Goal: Information Seeking & Learning: Learn about a topic

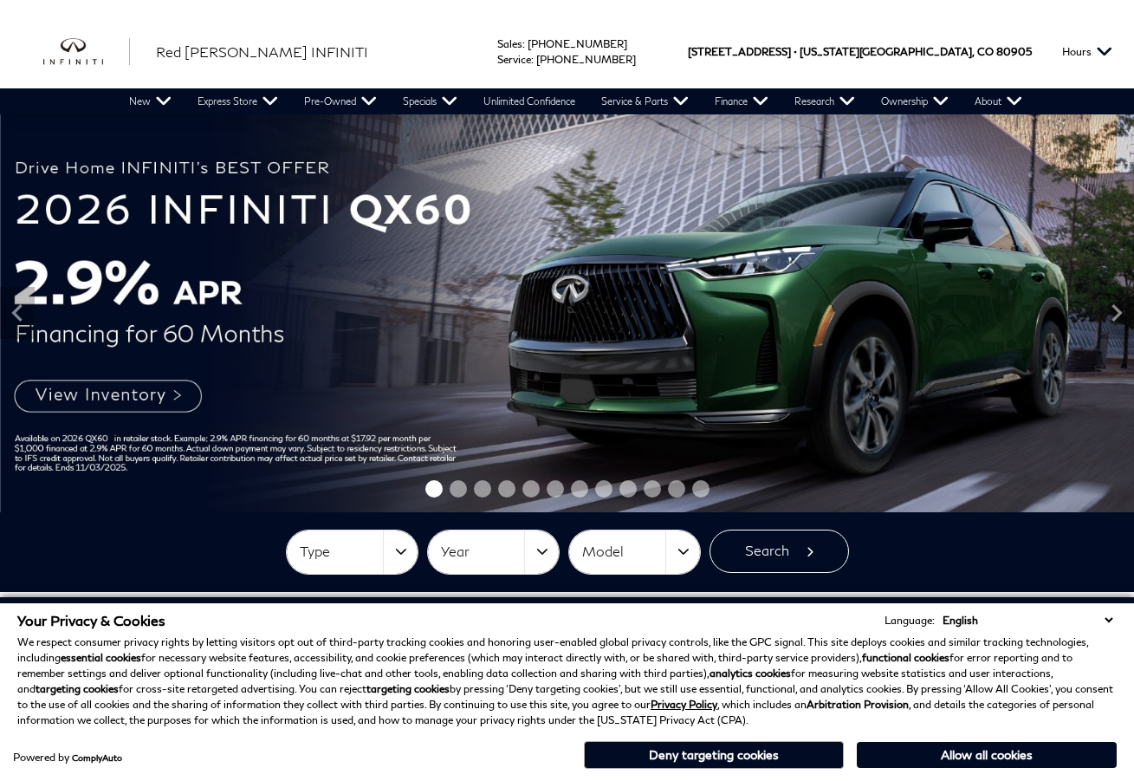
scroll to position [695, 0]
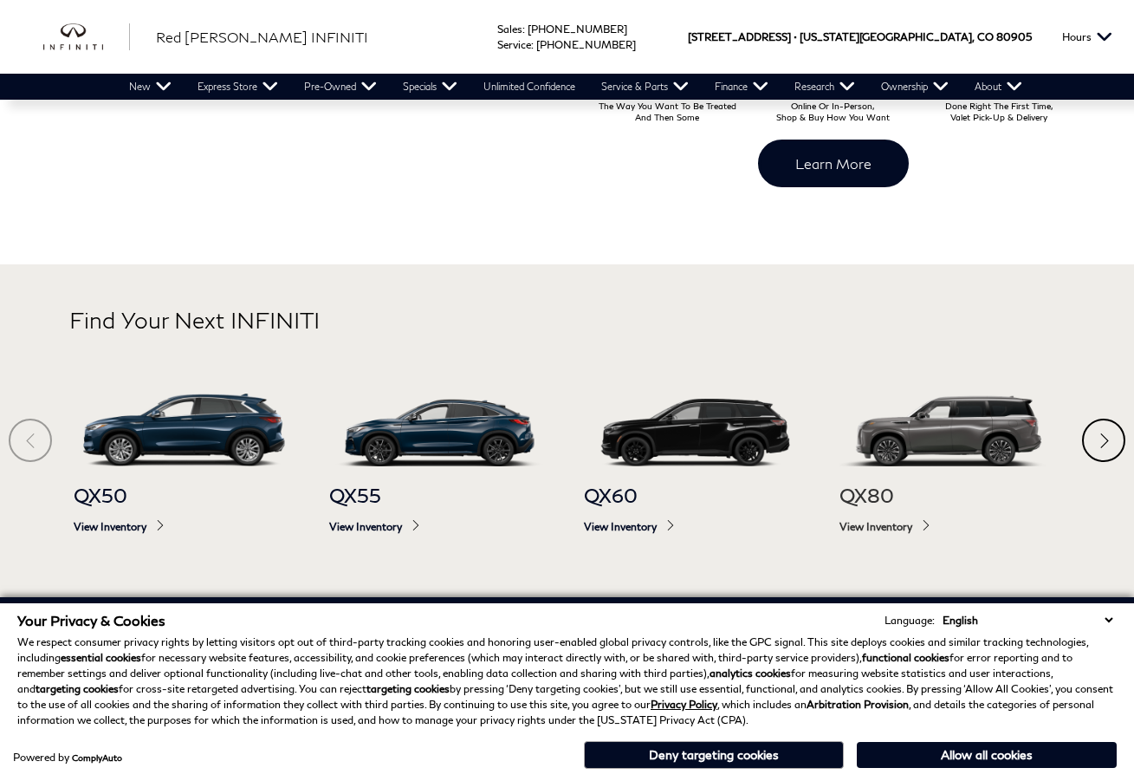
click at [999, 437] on img at bounding box center [949, 430] width 221 height 74
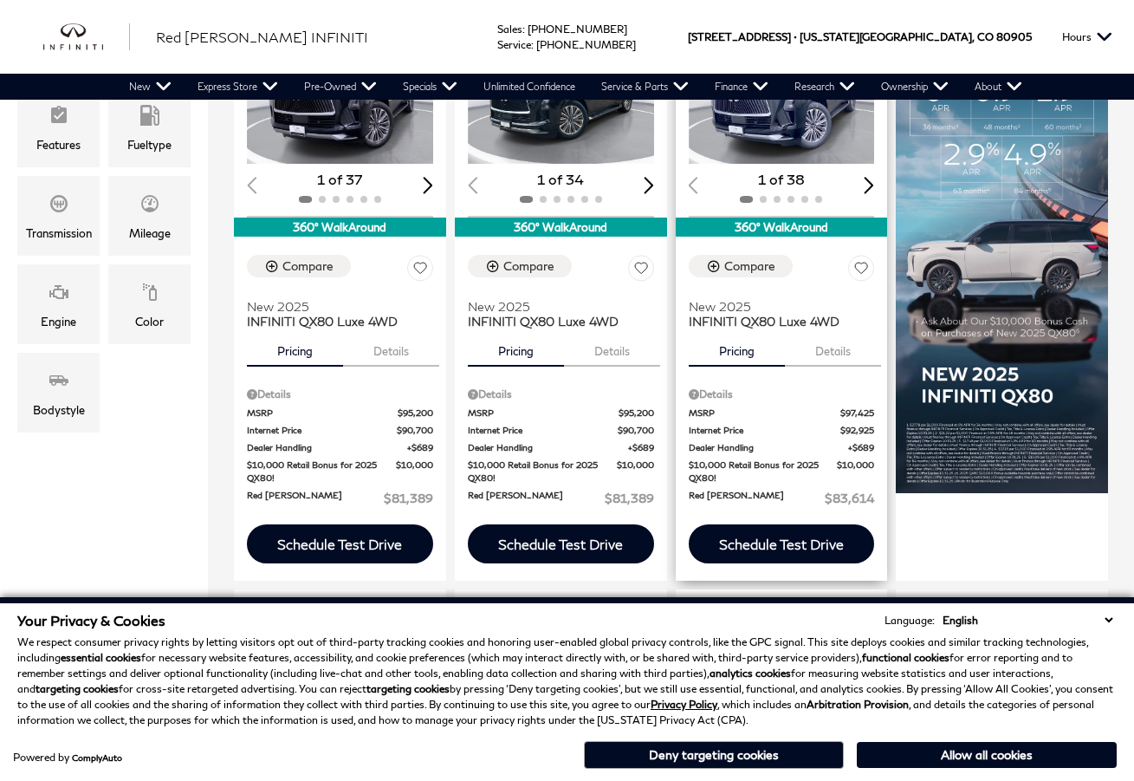
scroll to position [347, 0]
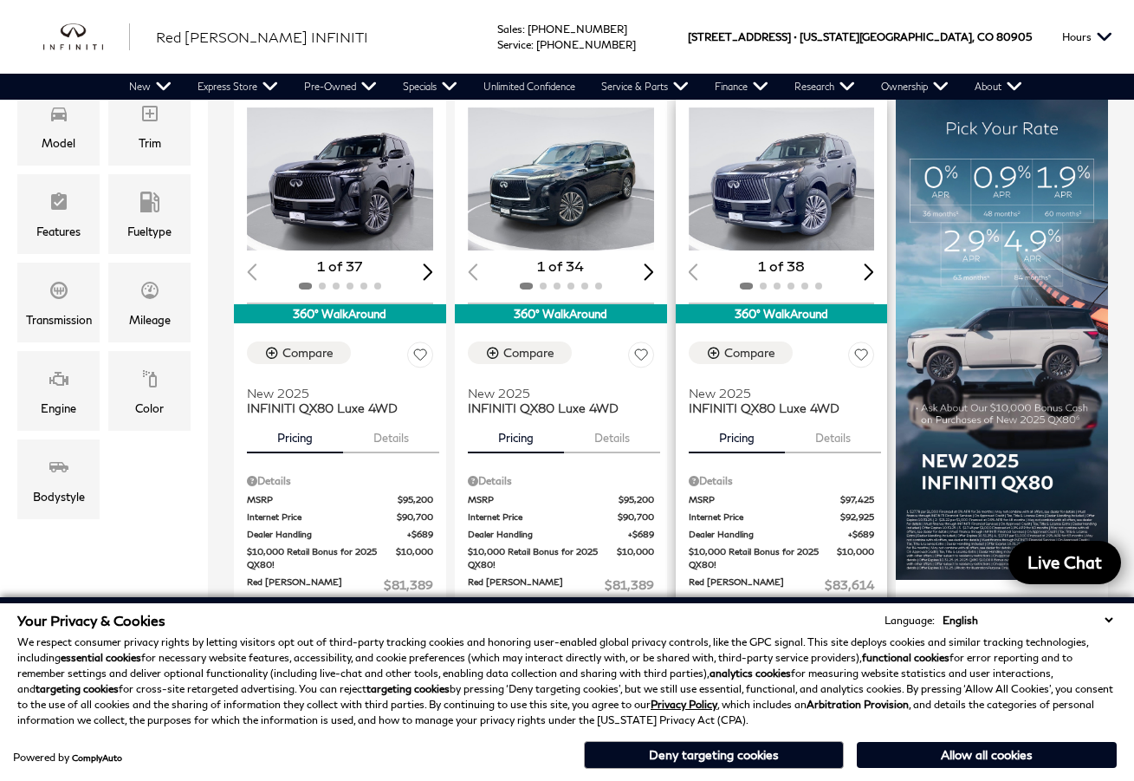
click at [812, 183] on img "1 / 2" at bounding box center [784, 178] width 190 height 142
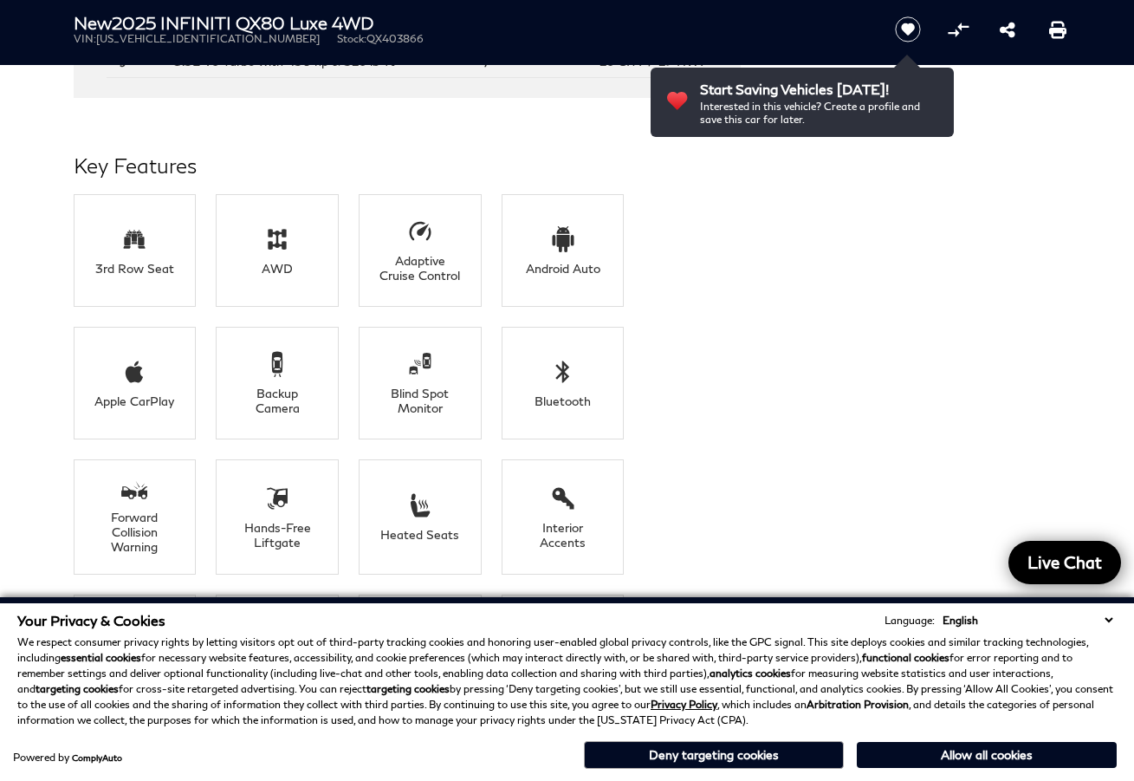
scroll to position [1473, 0]
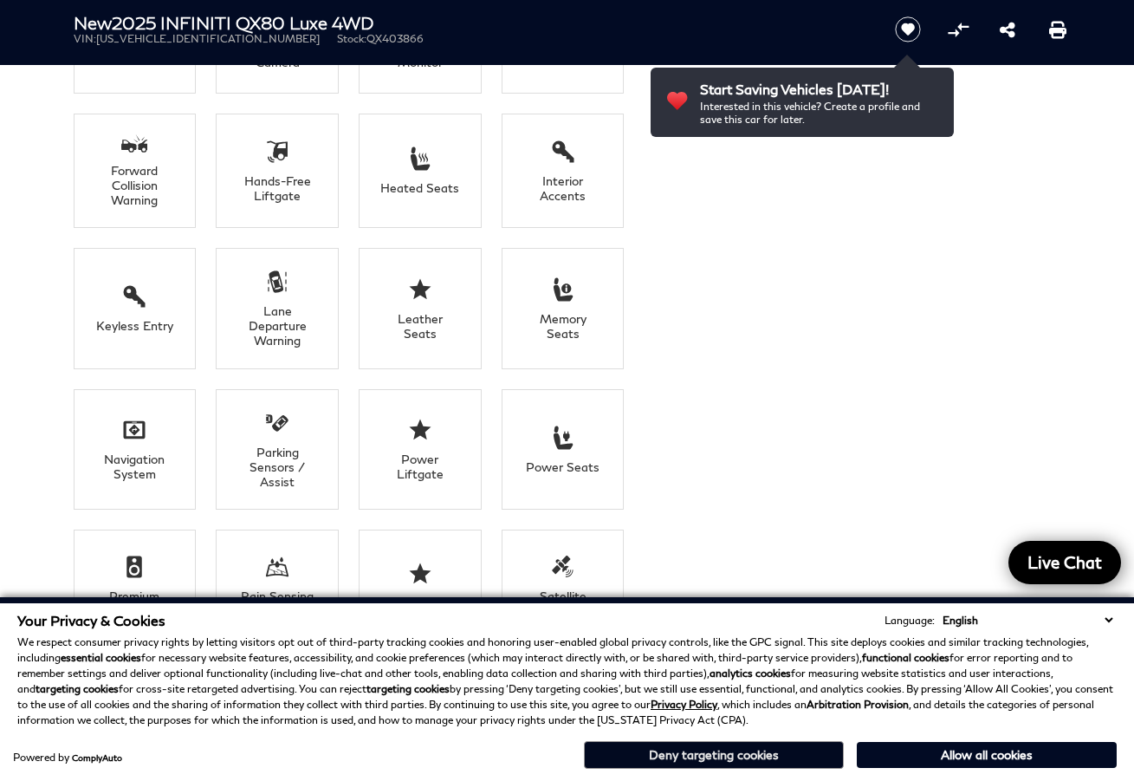
click at [735, 760] on button "Deny targeting cookies" at bounding box center [714, 755] width 260 height 28
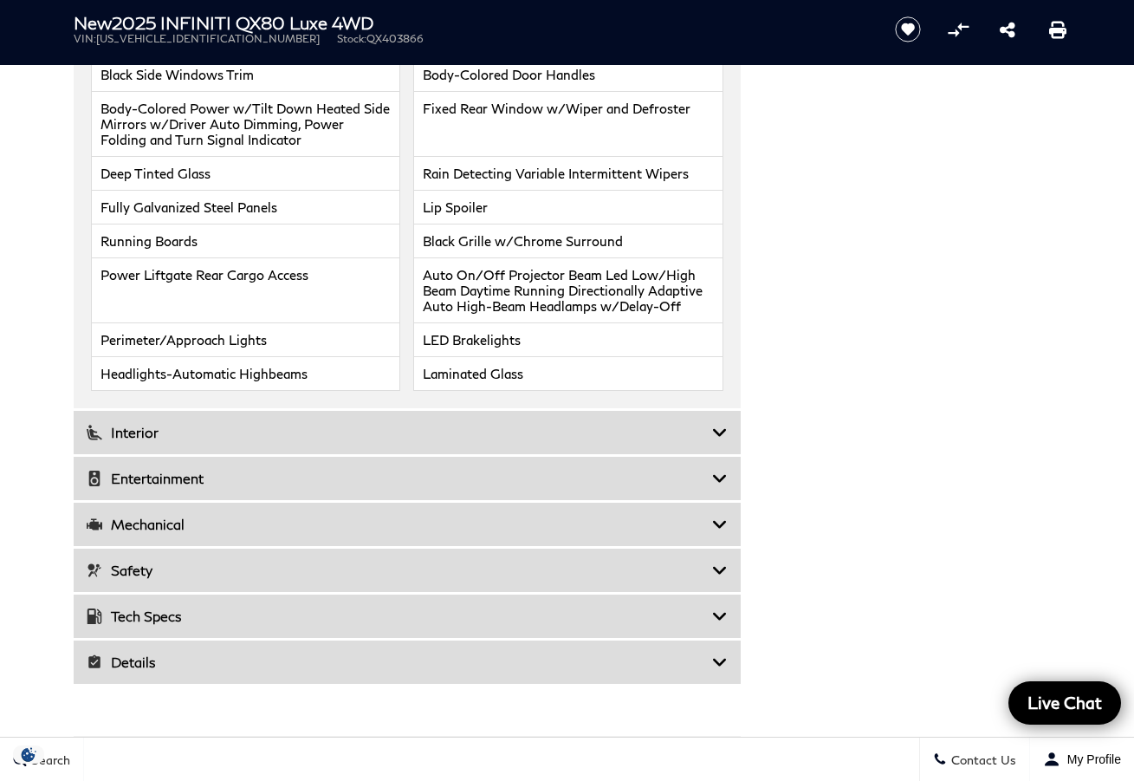
scroll to position [3032, 0]
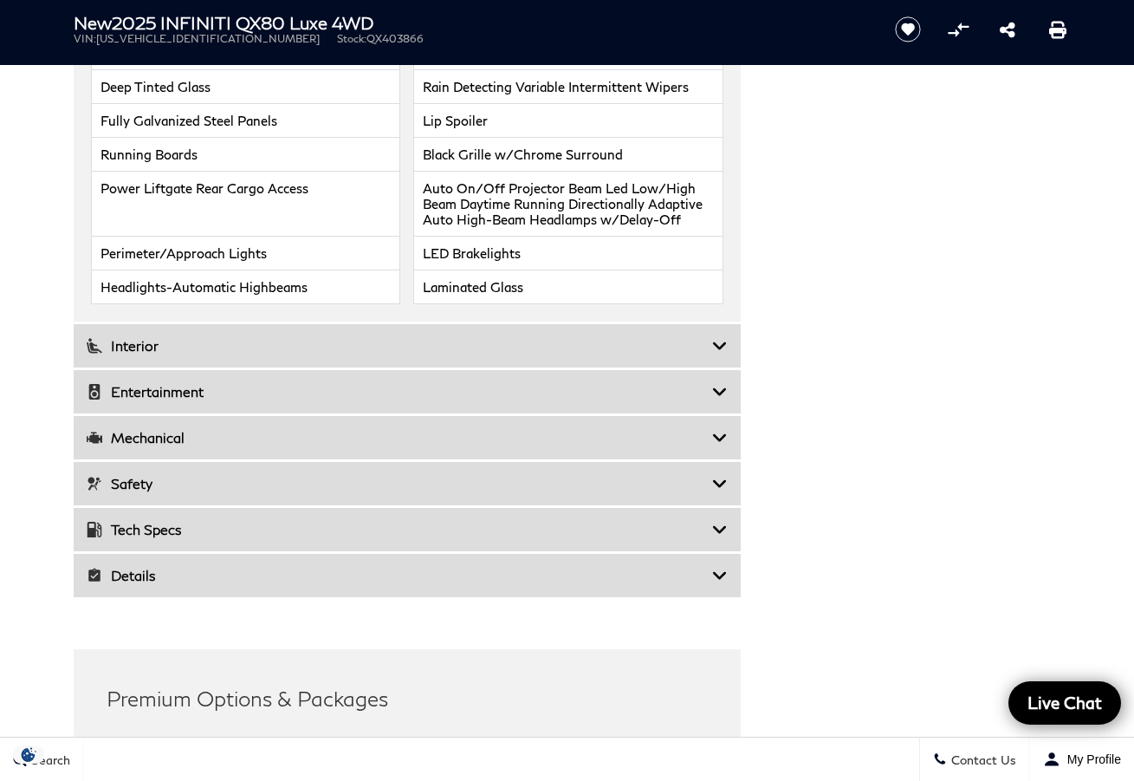
click at [533, 567] on h3 "Details" at bounding box center [399, 575] width 625 height 17
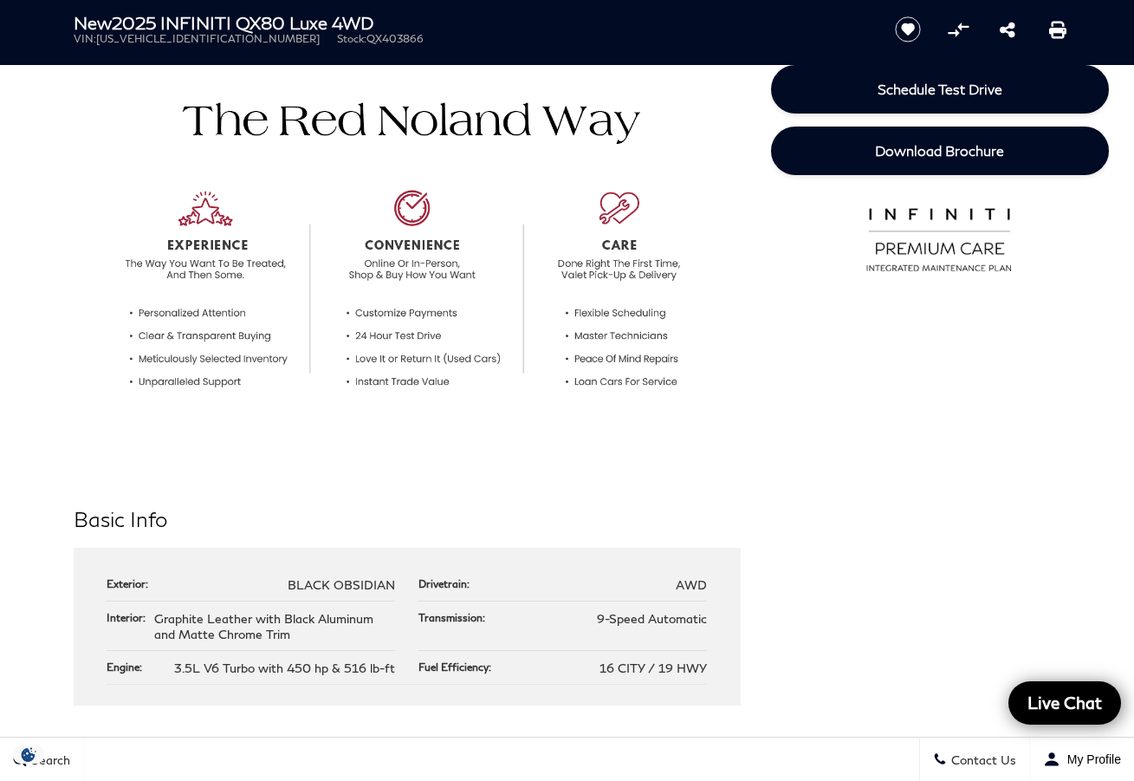
scroll to position [260, 0]
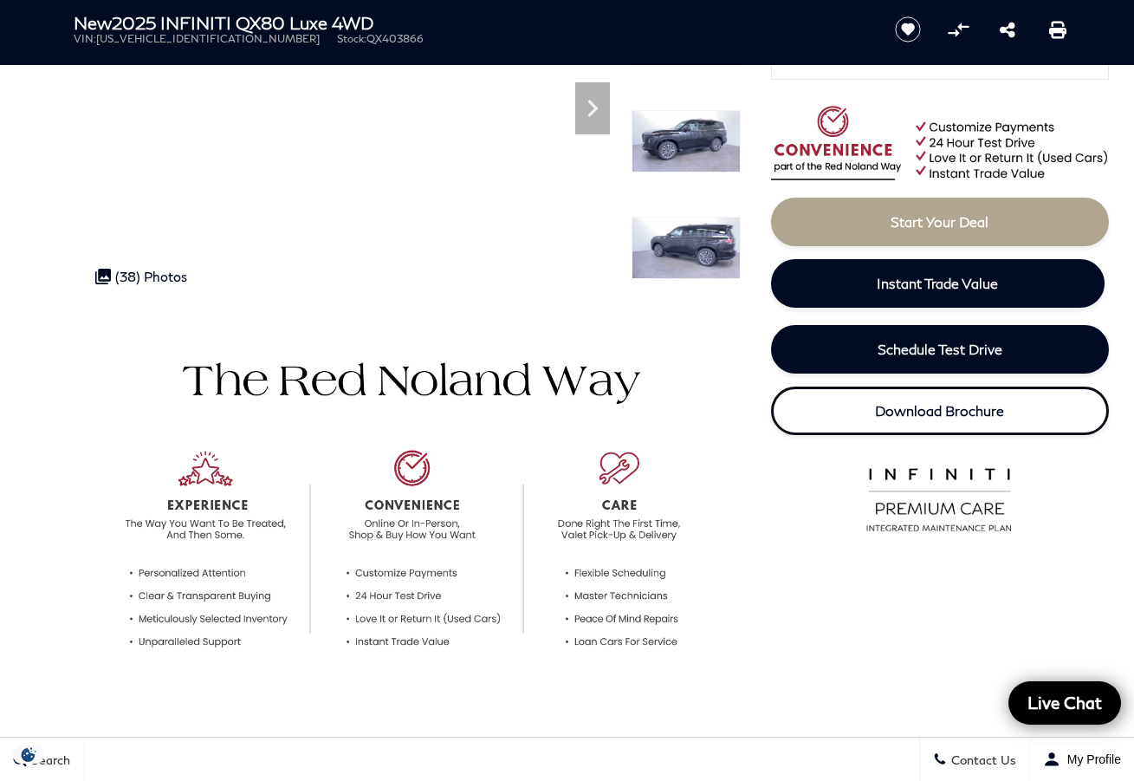
click at [959, 403] on span "Download Brochure" at bounding box center [939, 410] width 129 height 16
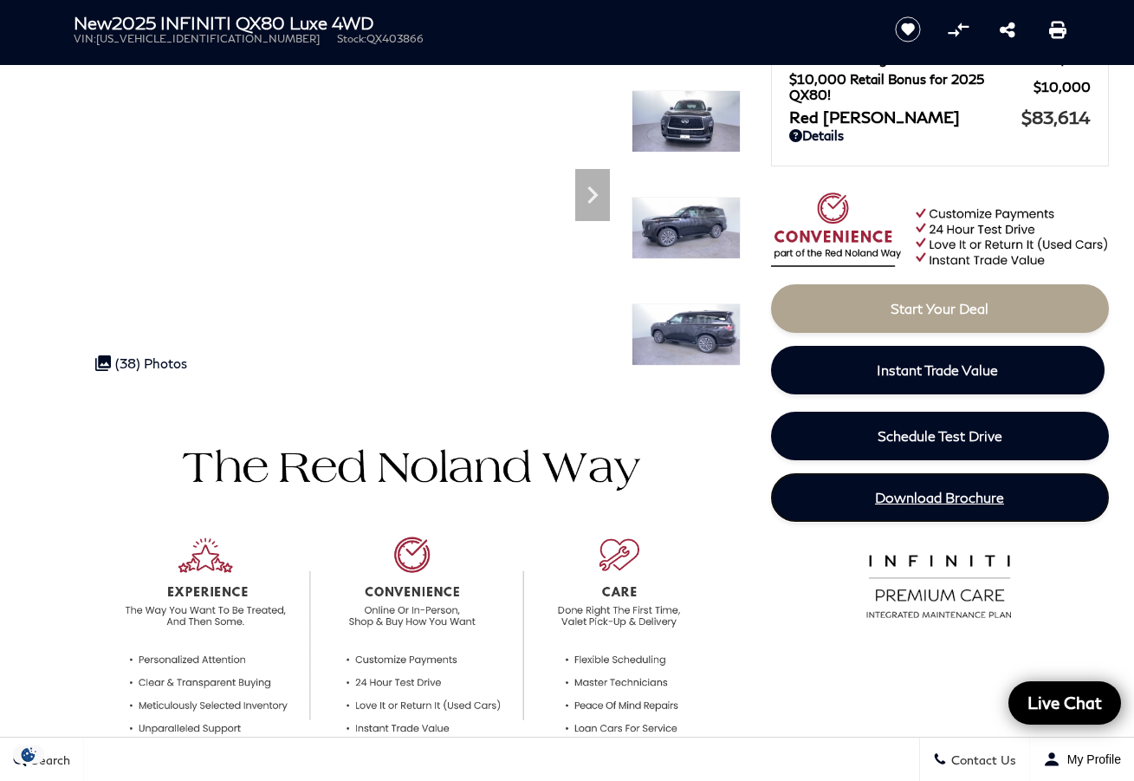
scroll to position [0, 0]
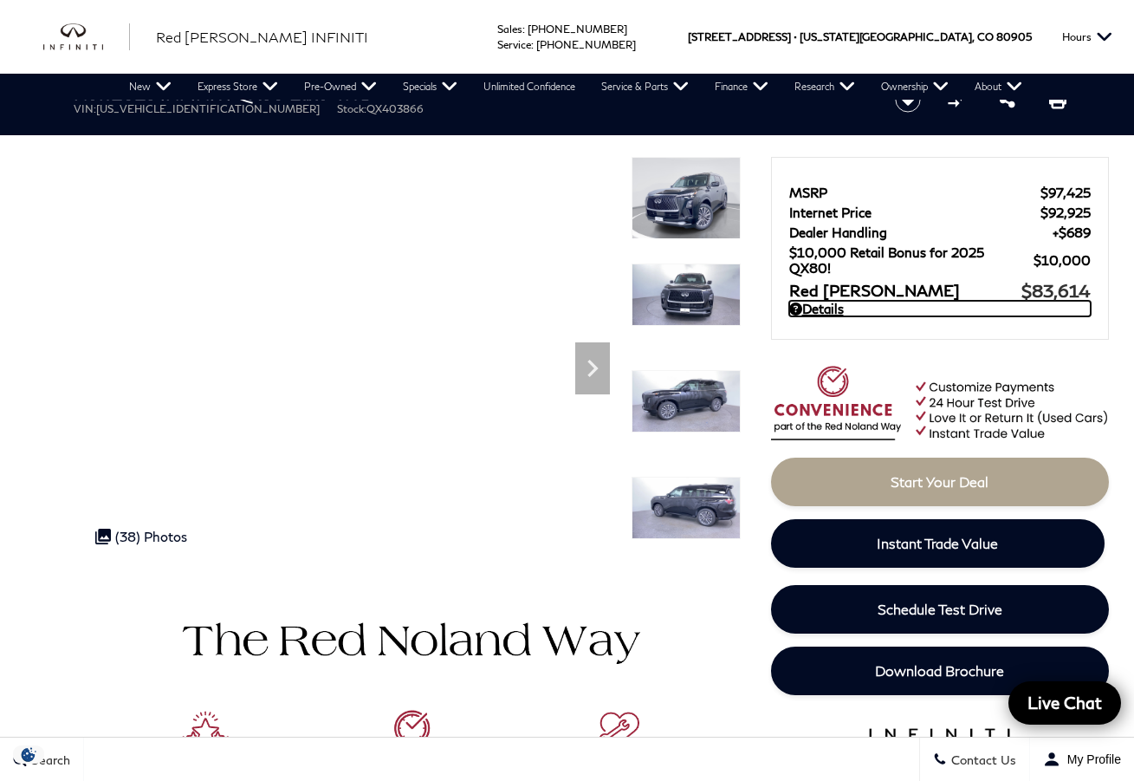
click at [828, 311] on link "Details" at bounding box center [939, 309] width 301 height 16
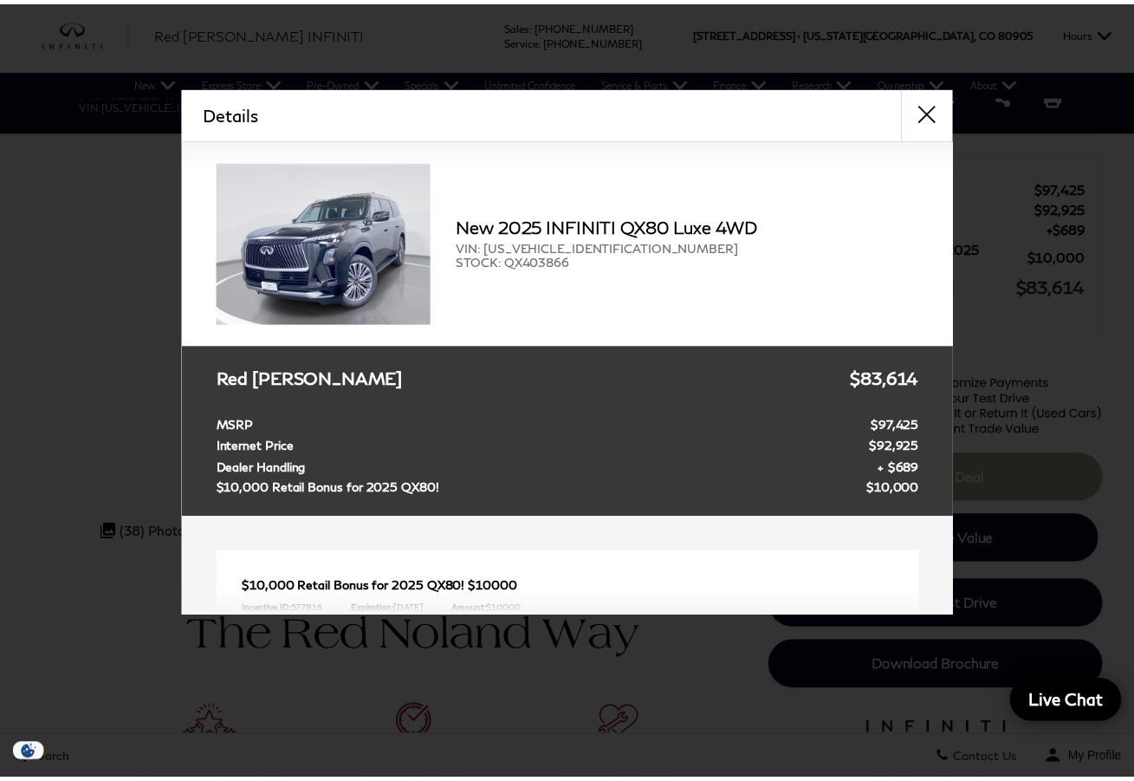
scroll to position [87, 0]
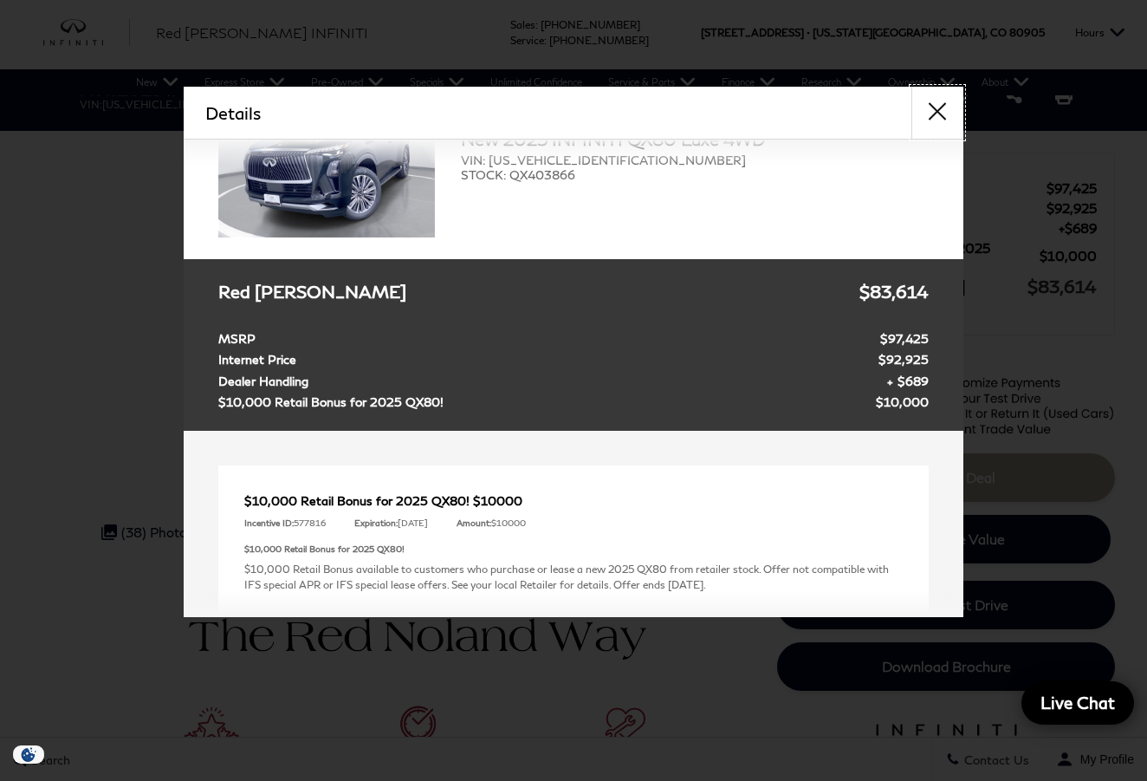
click at [942, 108] on button "close" at bounding box center [937, 113] width 52 height 52
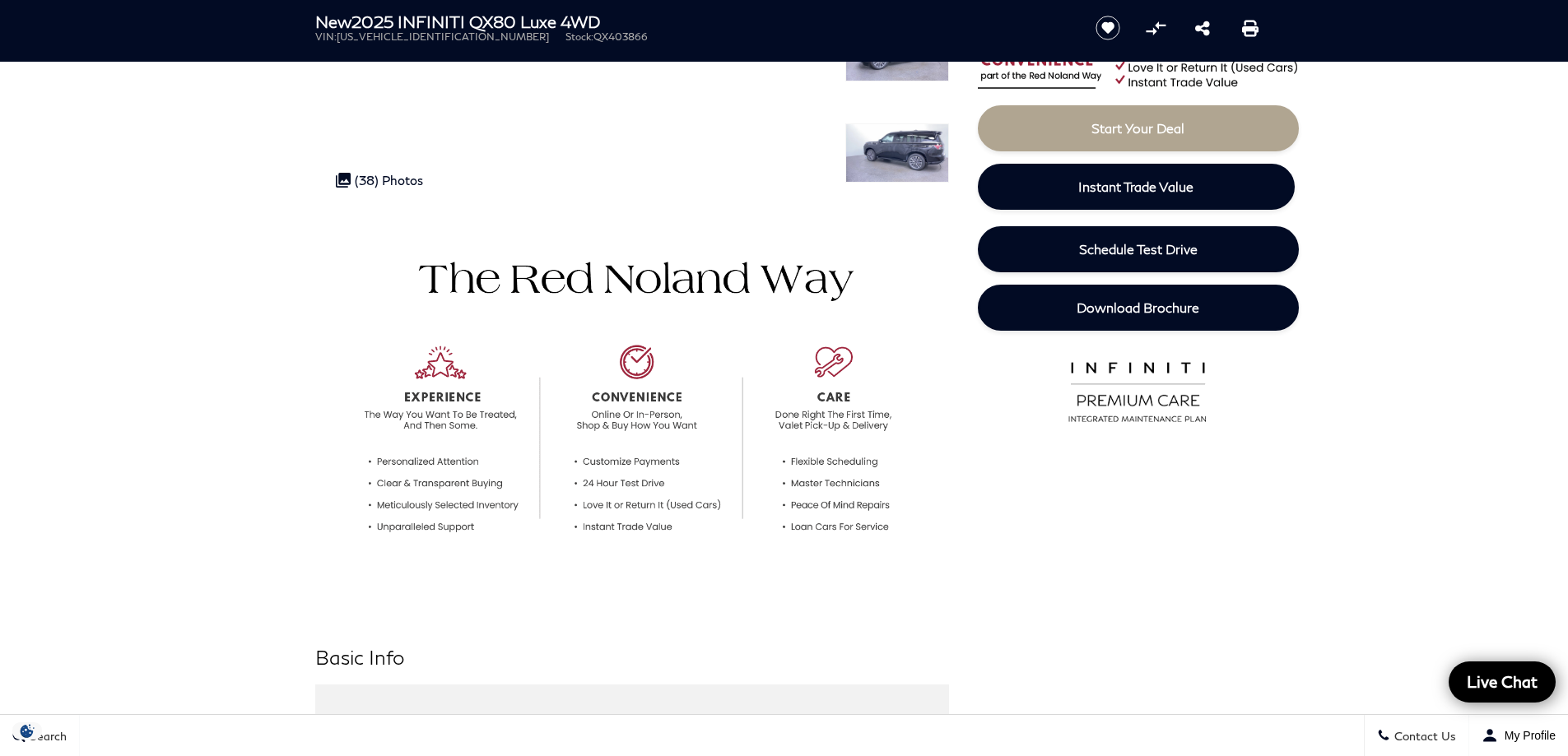
scroll to position [411, 0]
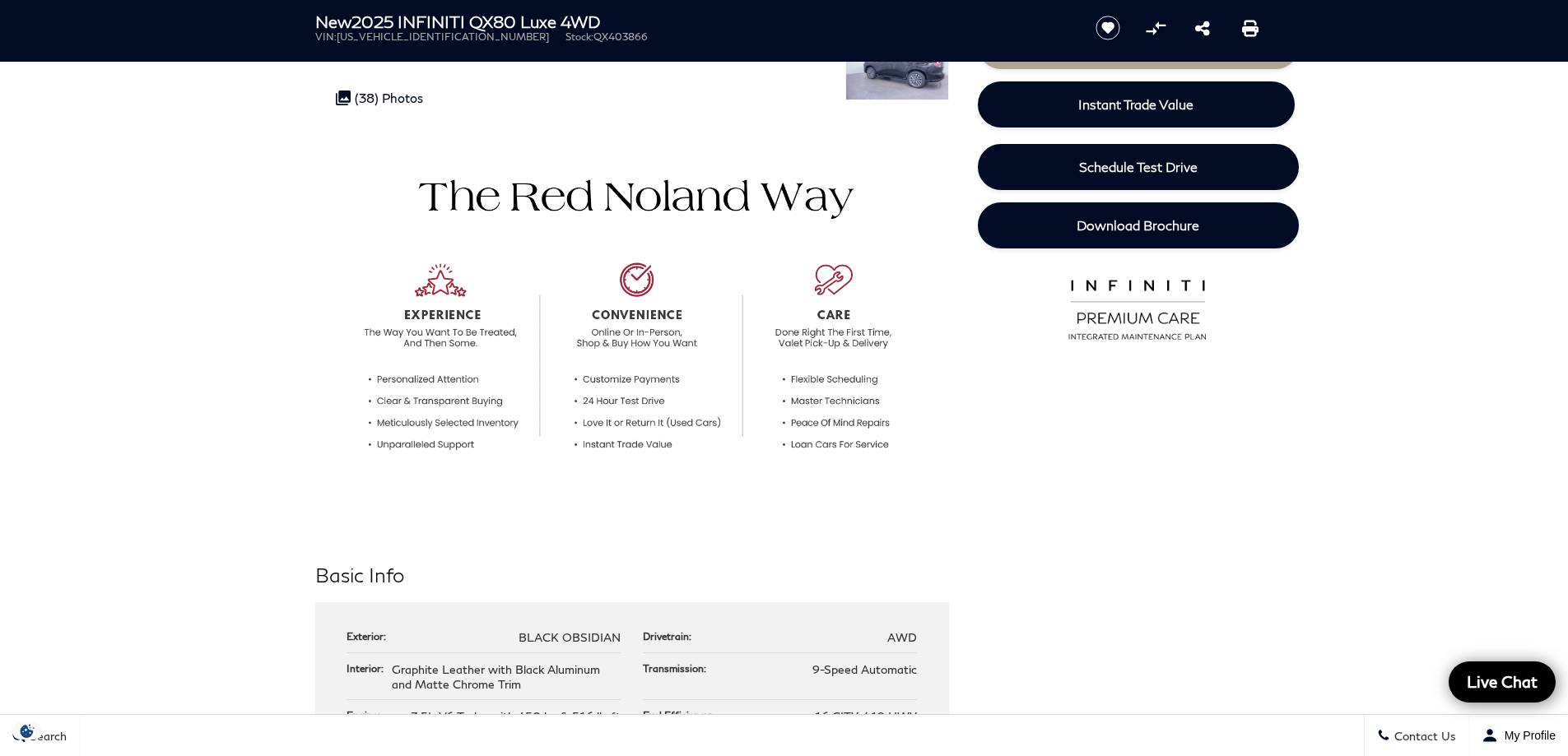
click at [844, 330] on img at bounding box center [632, 318] width 634 height 385
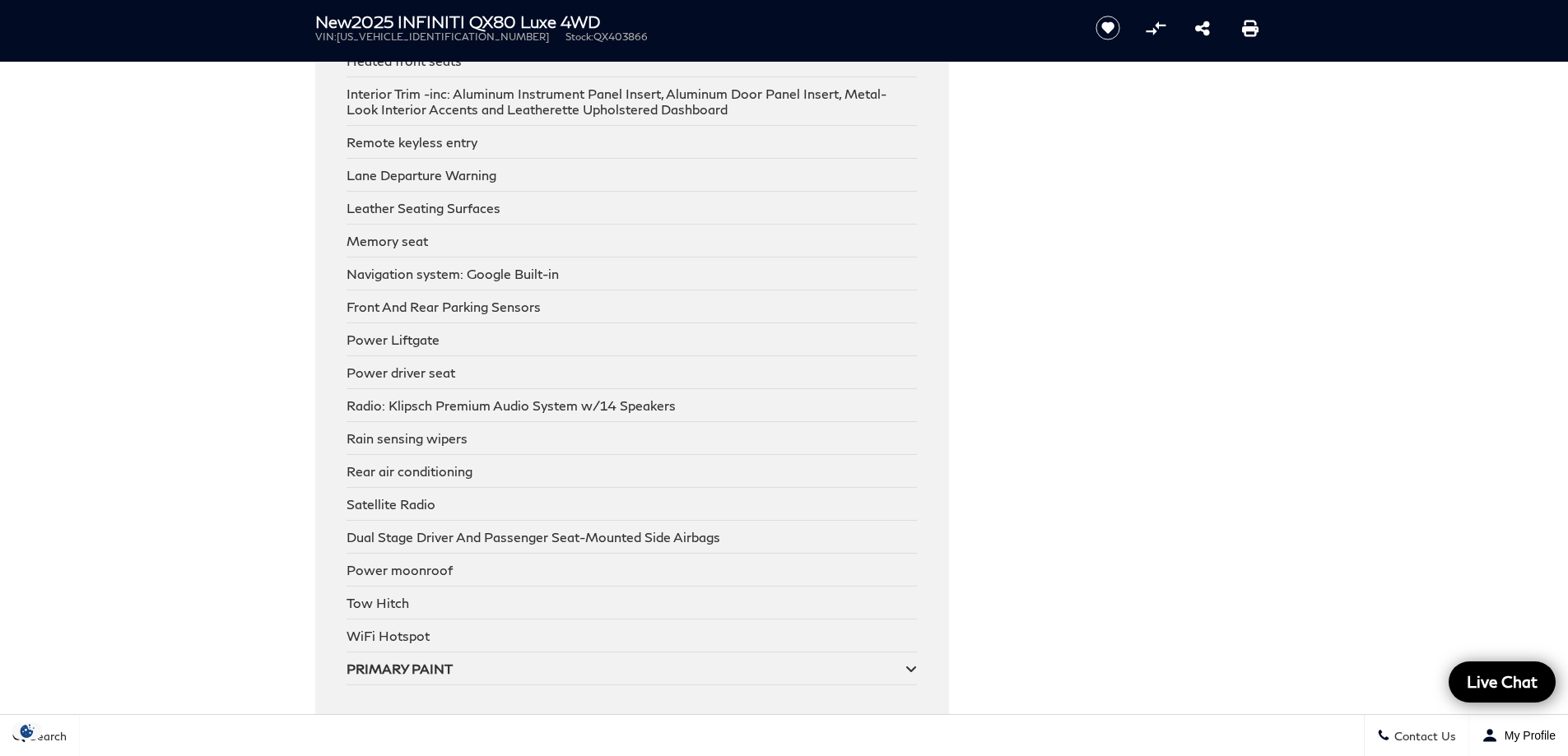
scroll to position [6911, 0]
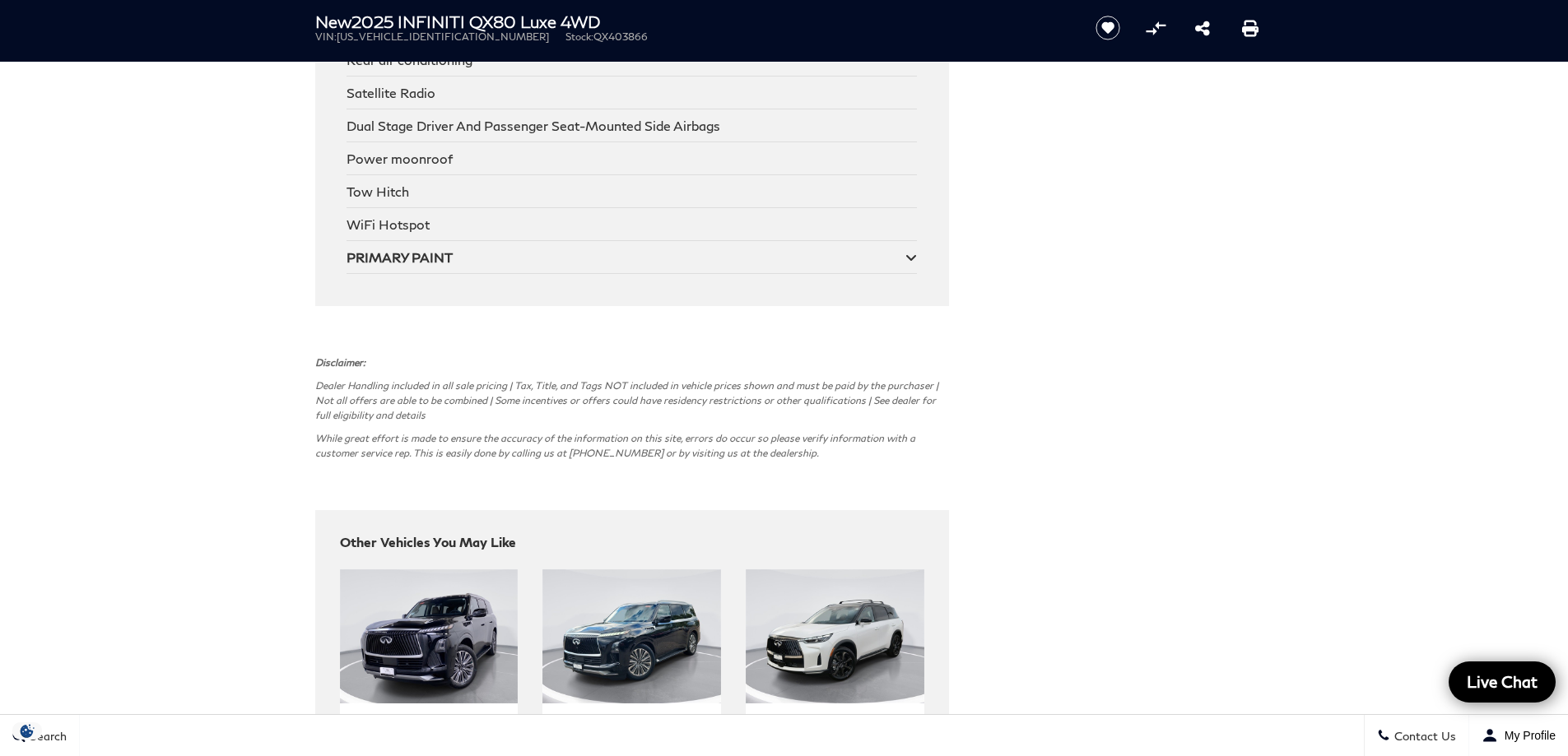
click at [908, 251] on icon at bounding box center [911, 257] width 11 height 13
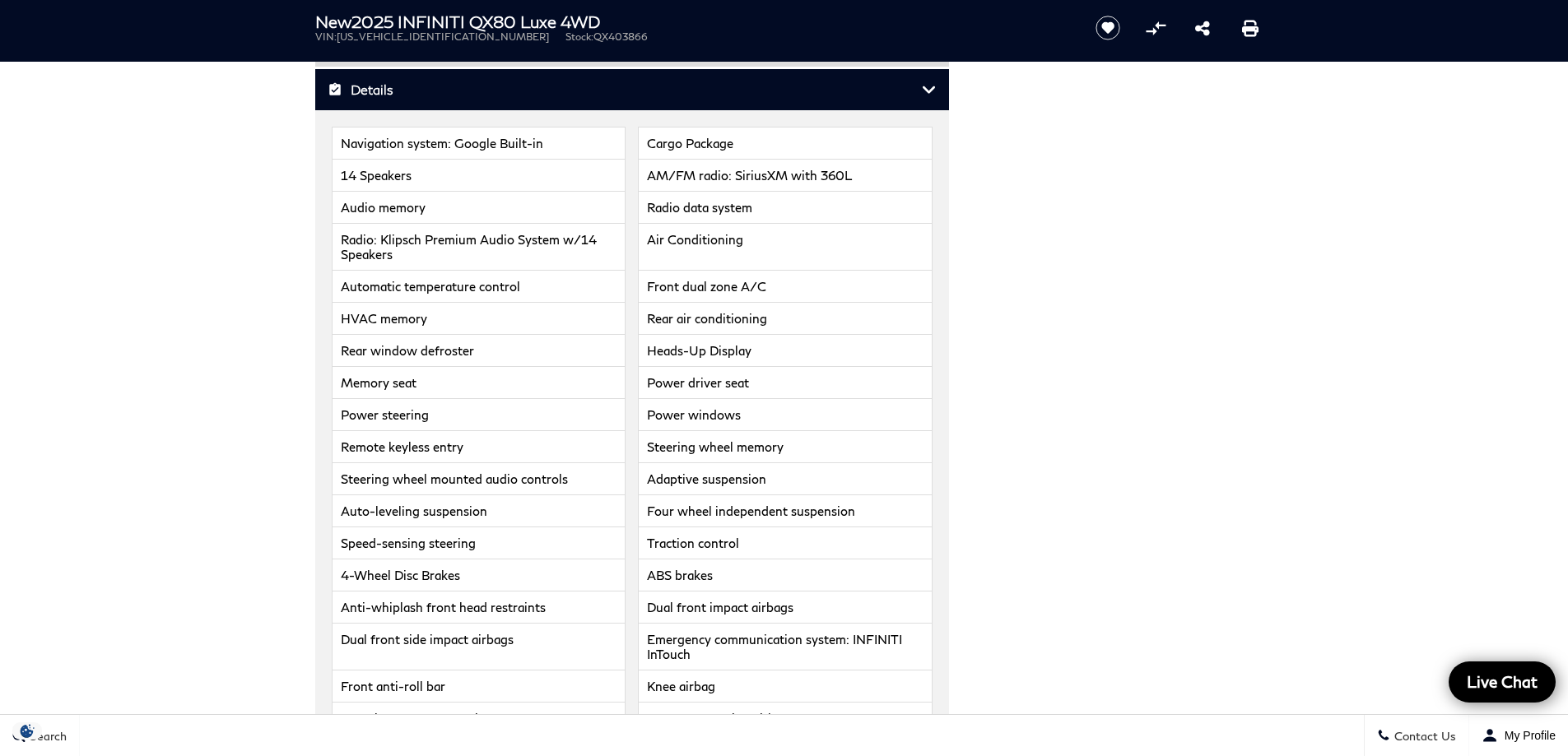
scroll to position [2221, 0]
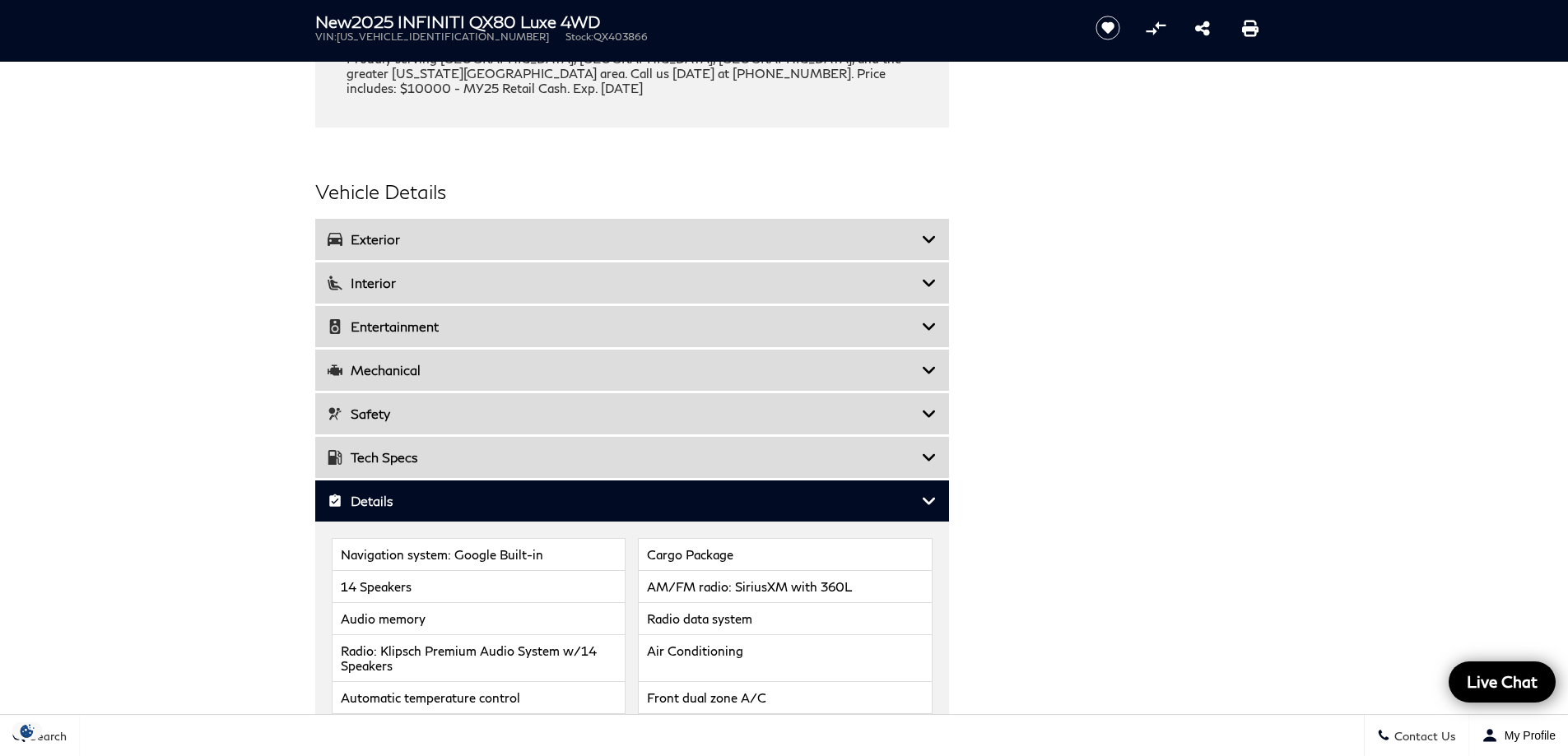
click at [447, 449] on h3 "Tech Specs" at bounding box center [624, 457] width 594 height 16
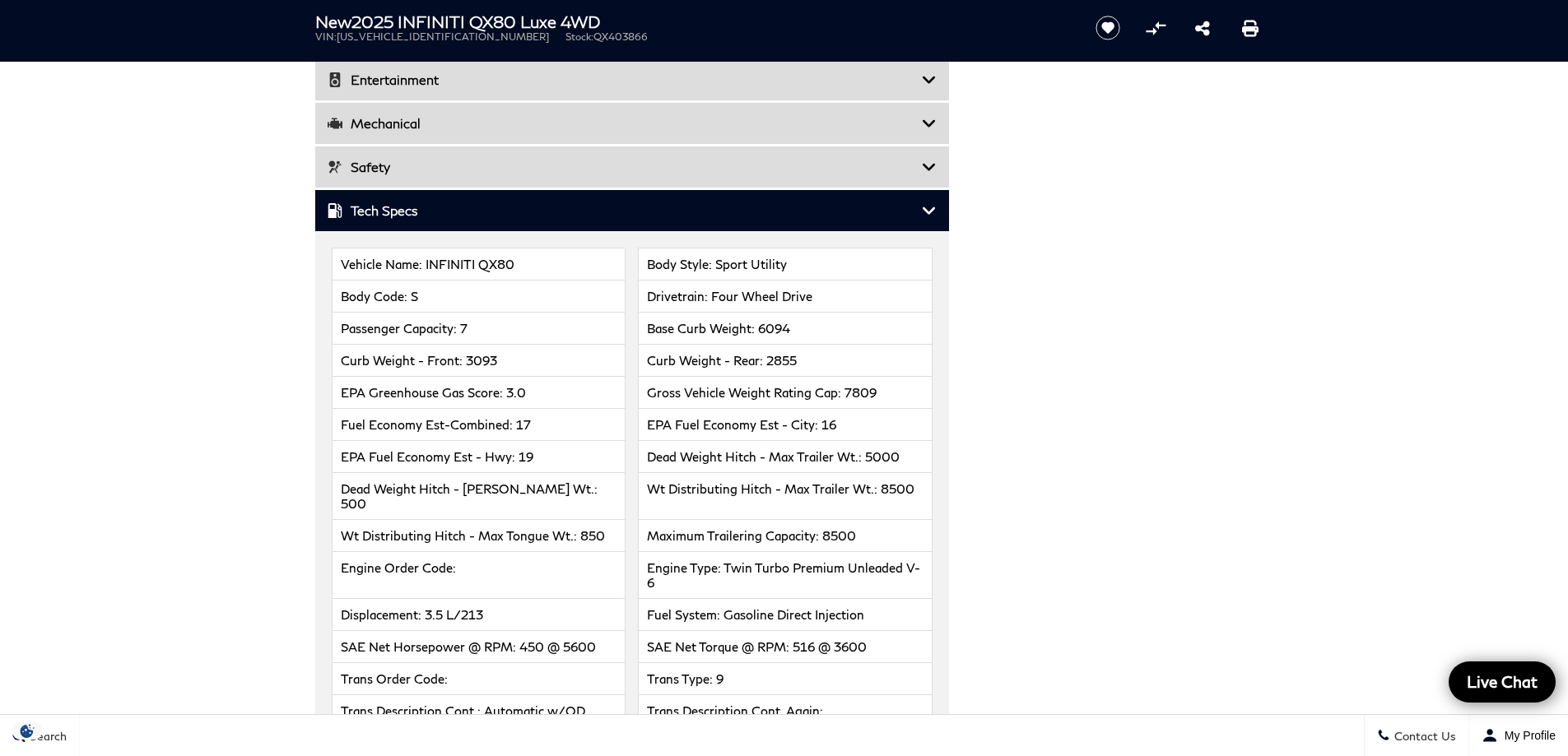
scroll to position [2139, 0]
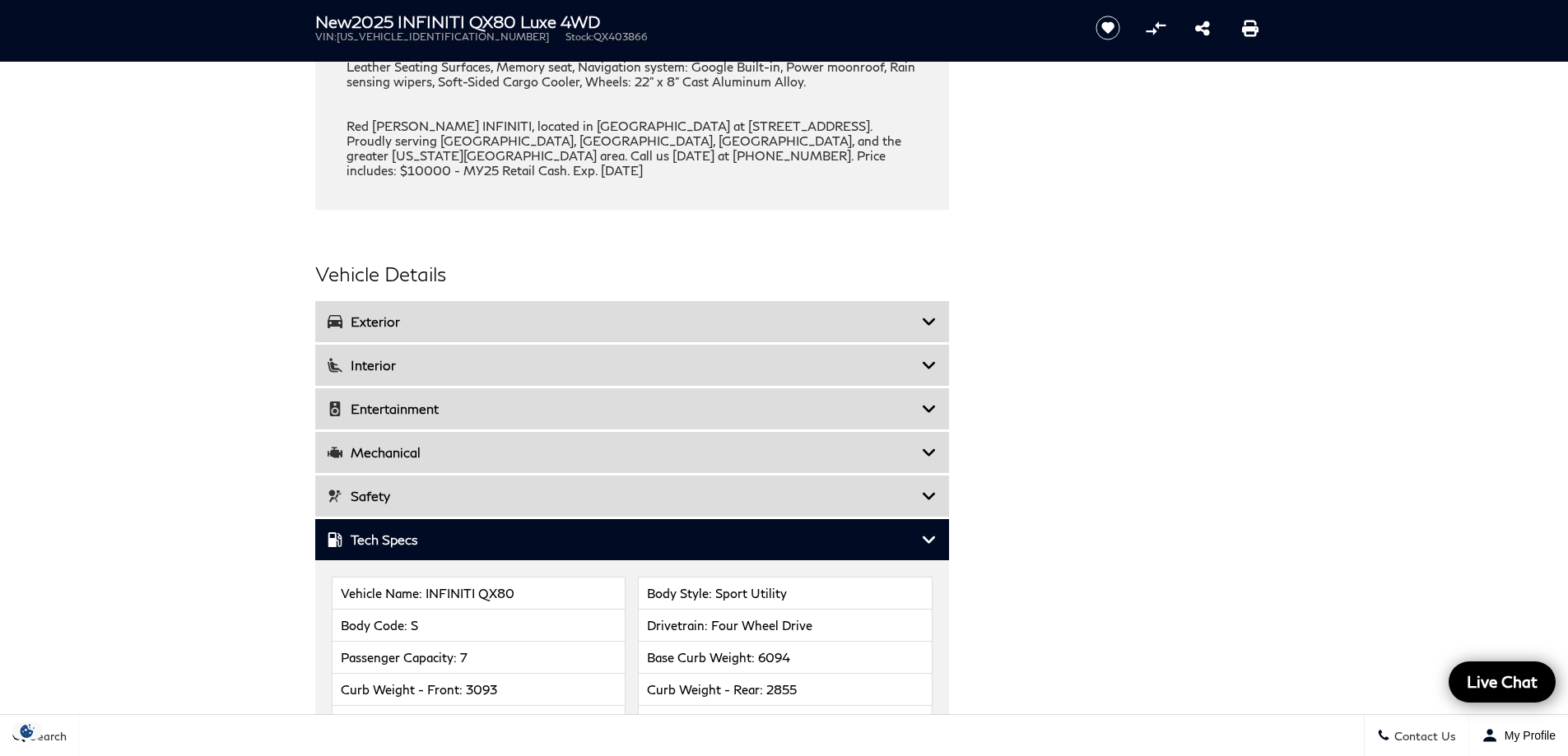
click at [493, 476] on div "Safety" at bounding box center [632, 496] width 634 height 41
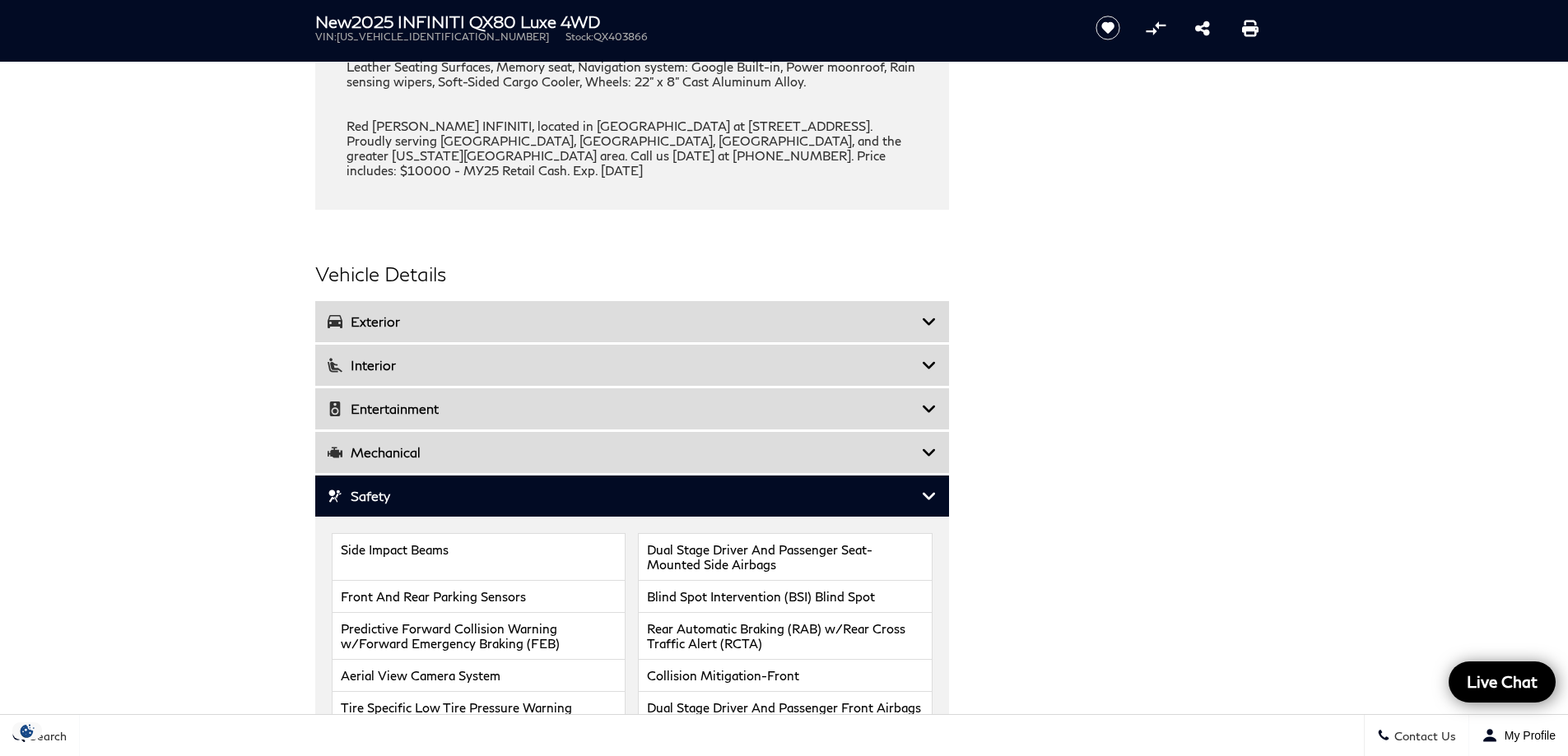
click at [551, 444] on h3 "Mechanical" at bounding box center [624, 452] width 594 height 16
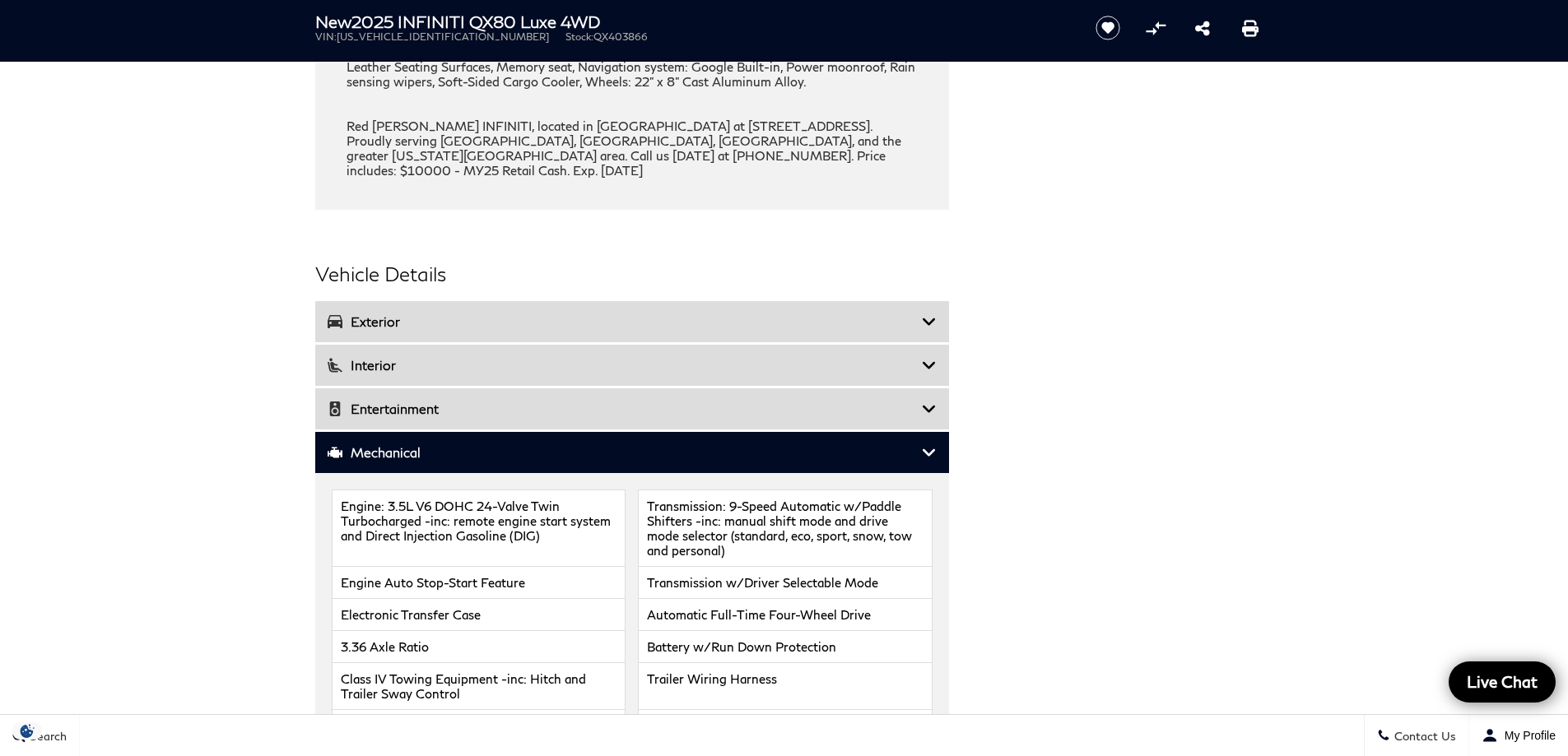
click at [551, 388] on div "Entertainment" at bounding box center [632, 408] width 634 height 41
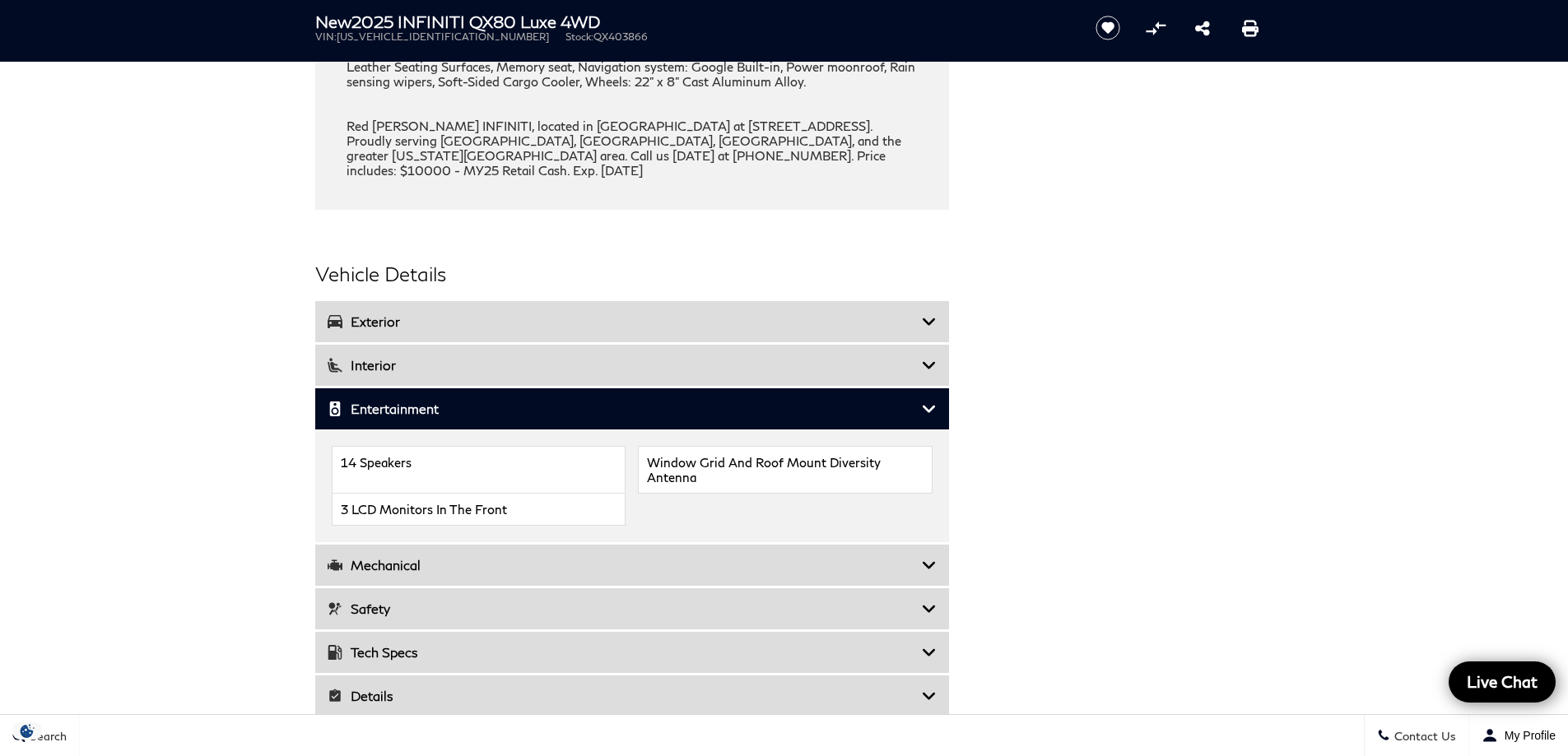
click at [517, 357] on h3 "Interior" at bounding box center [624, 365] width 594 height 16
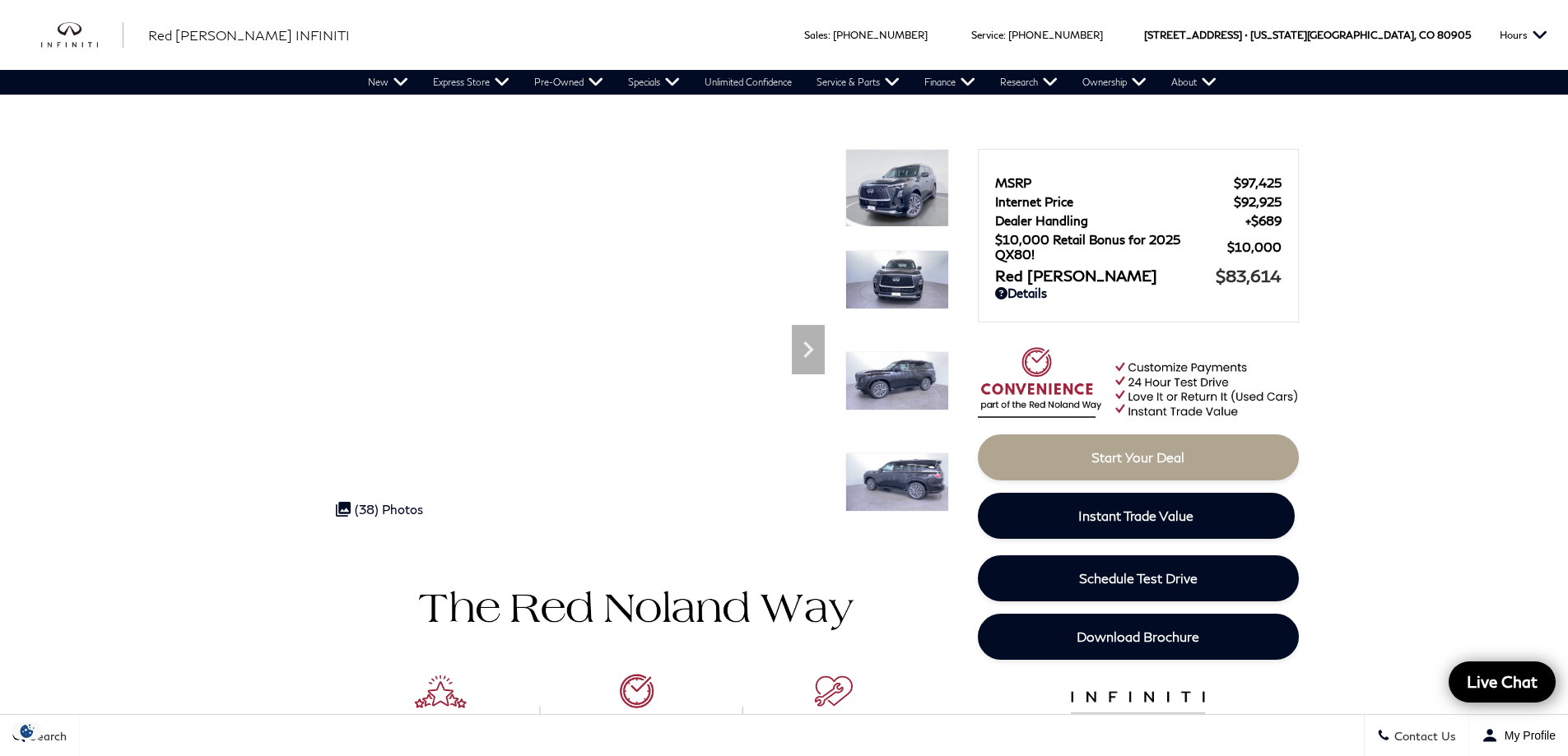
scroll to position [83, 0]
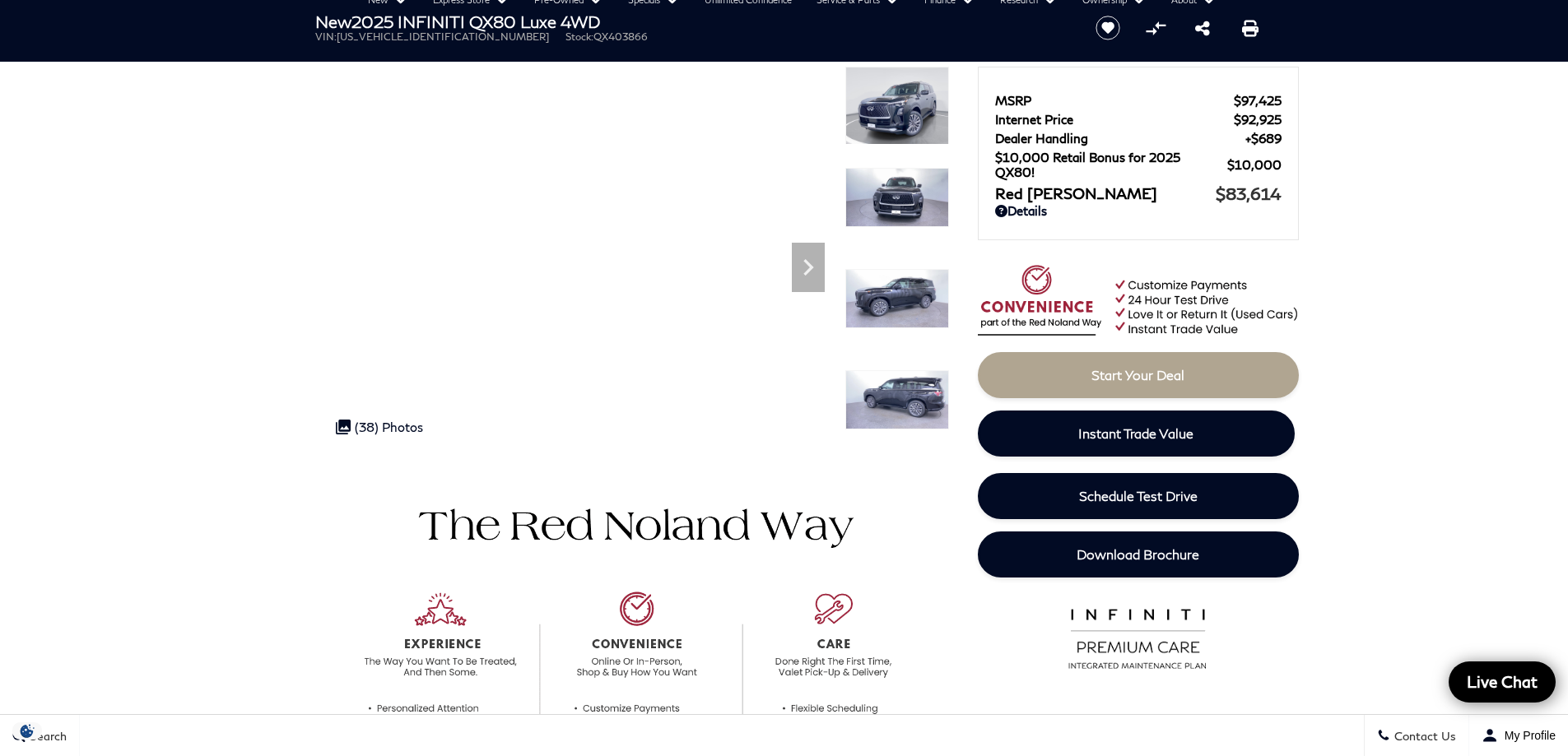
click at [909, 399] on img at bounding box center [897, 400] width 104 height 59
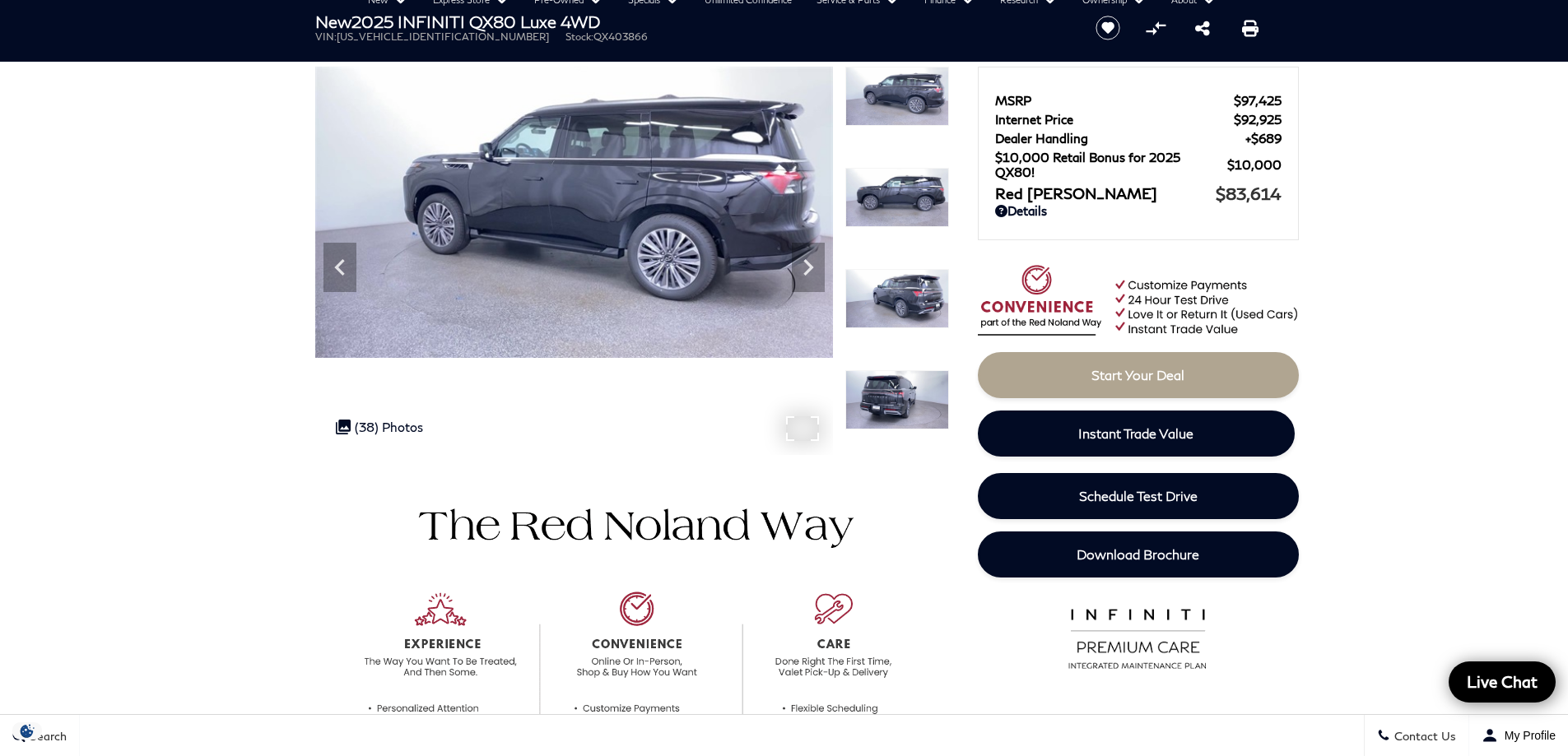
scroll to position [0, 0]
